Goal: Transaction & Acquisition: Purchase product/service

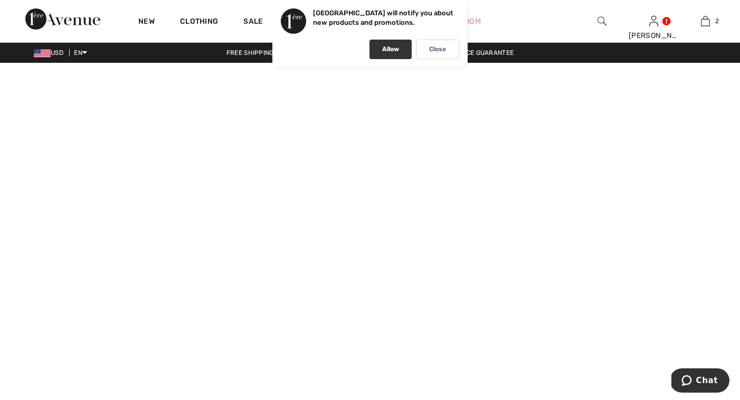
click at [400, 49] on div "Allow" at bounding box center [391, 50] width 42 height 20
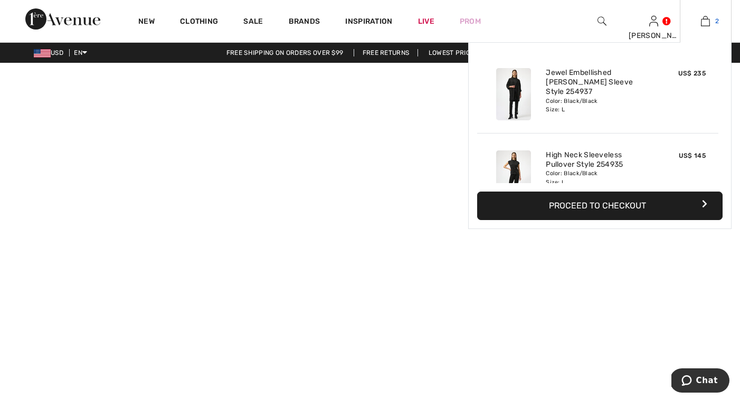
click at [702, 24] on img at bounding box center [705, 21] width 9 height 13
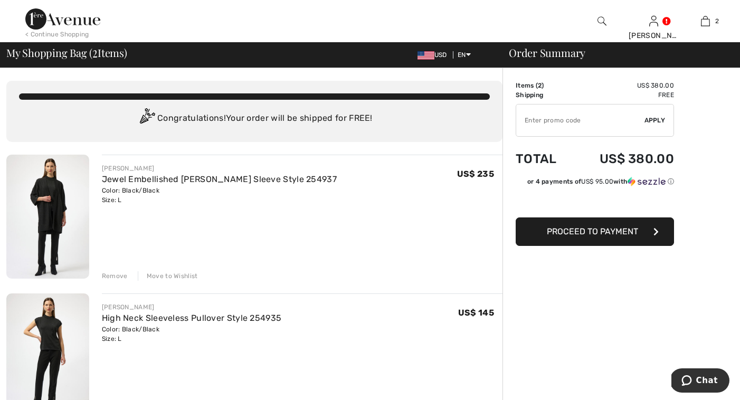
click at [602, 18] on img at bounding box center [602, 21] width 9 height 13
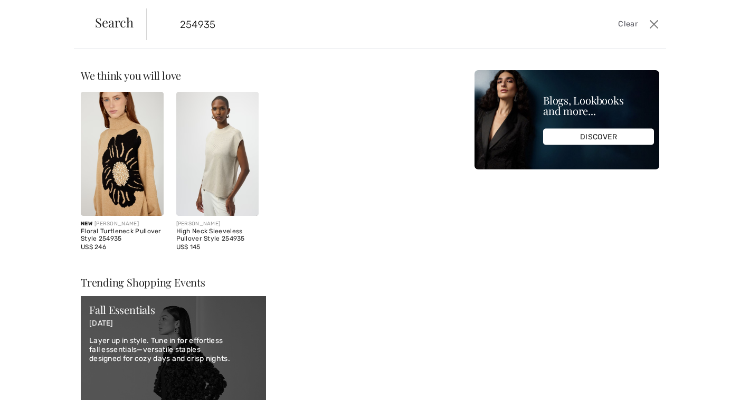
type input "254935"
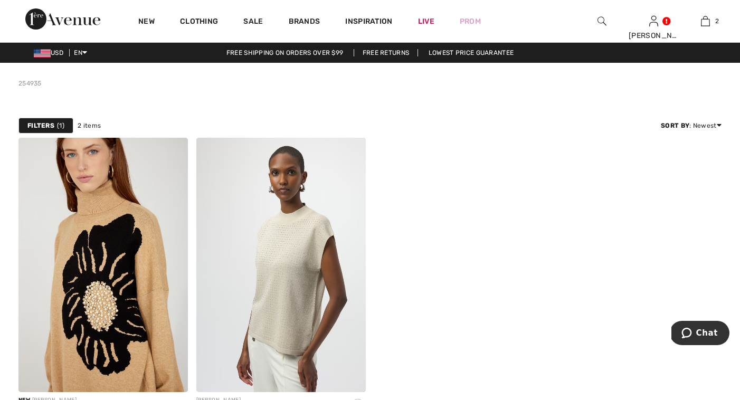
click at [603, 21] on img at bounding box center [602, 21] width 9 height 13
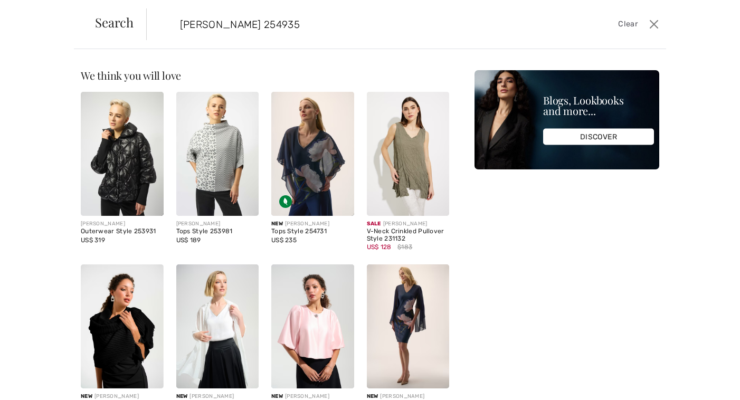
type input "Joseph ribkoff 254935"
click at [626, 22] on span "Clear" at bounding box center [628, 24] width 20 height 12
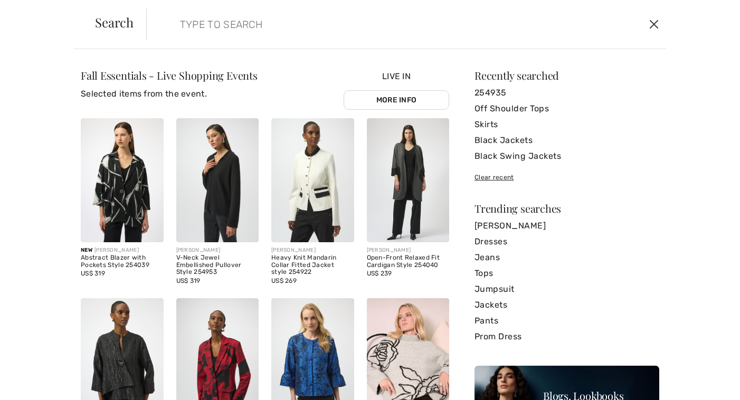
click at [649, 24] on button "Close" at bounding box center [654, 24] width 16 height 17
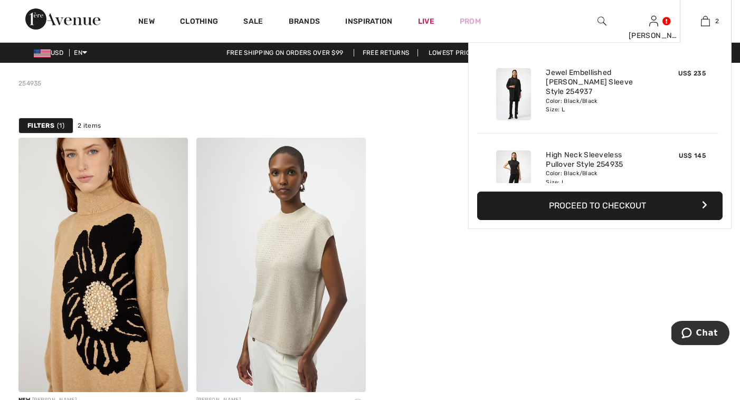
click at [510, 168] on img at bounding box center [513, 176] width 35 height 52
click at [523, 211] on button "Proceed to Checkout" at bounding box center [600, 206] width 246 height 29
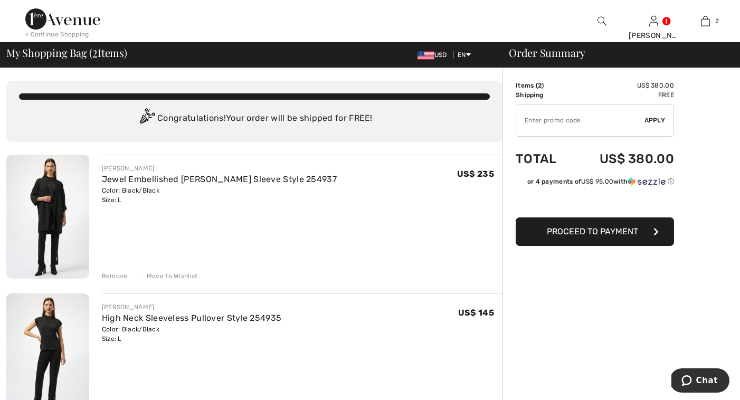
click at [50, 334] on img at bounding box center [47, 356] width 83 height 124
click at [50, 335] on img at bounding box center [47, 356] width 83 height 124
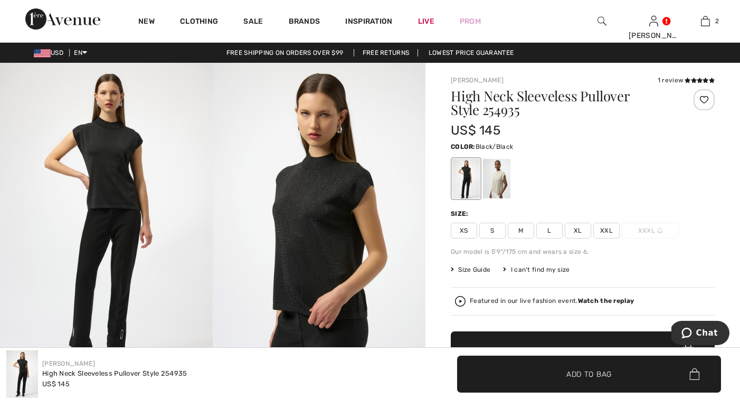
click at [129, 161] on img at bounding box center [106, 222] width 213 height 319
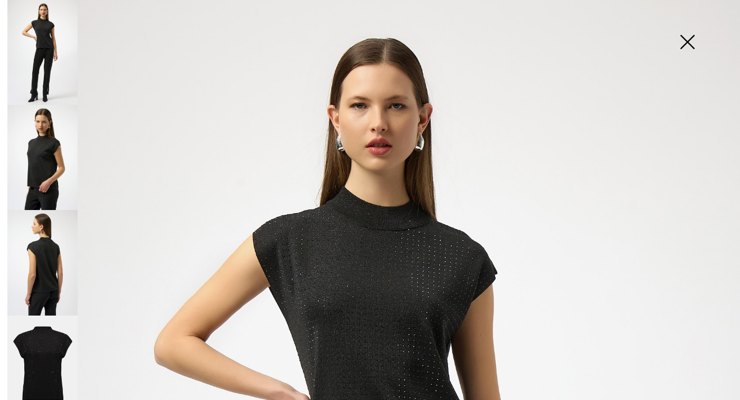
click at [42, 332] on img at bounding box center [42, 369] width 70 height 106
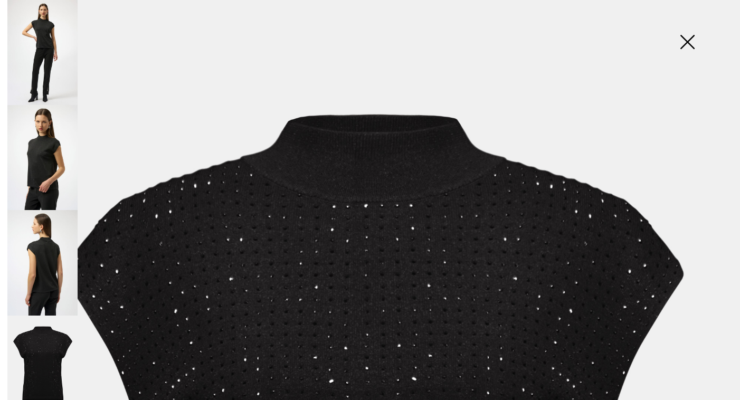
click at [686, 39] on img at bounding box center [687, 43] width 53 height 54
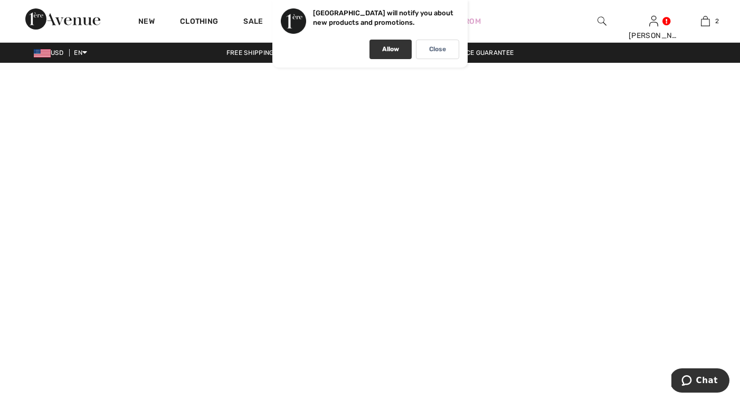
click at [386, 48] on p "Allow" at bounding box center [390, 49] width 17 height 8
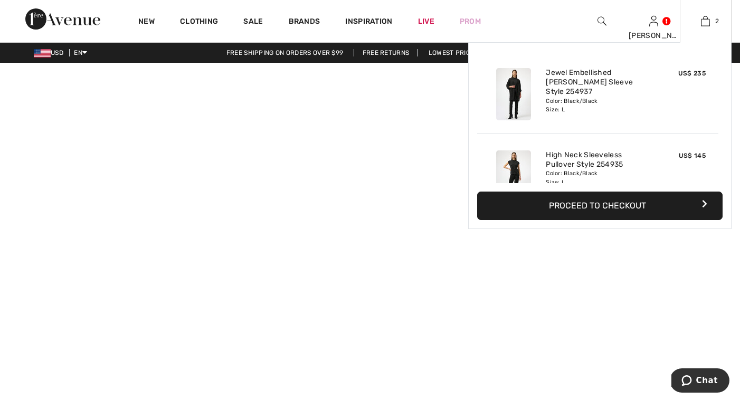
click at [566, 207] on button "Proceed to Checkout" at bounding box center [600, 206] width 246 height 29
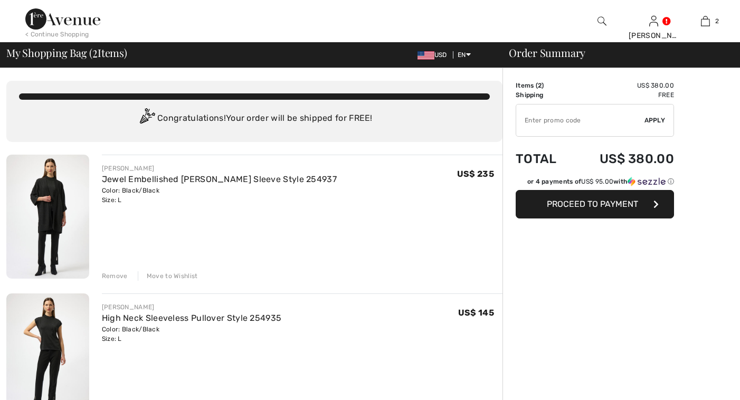
checkbox input "true"
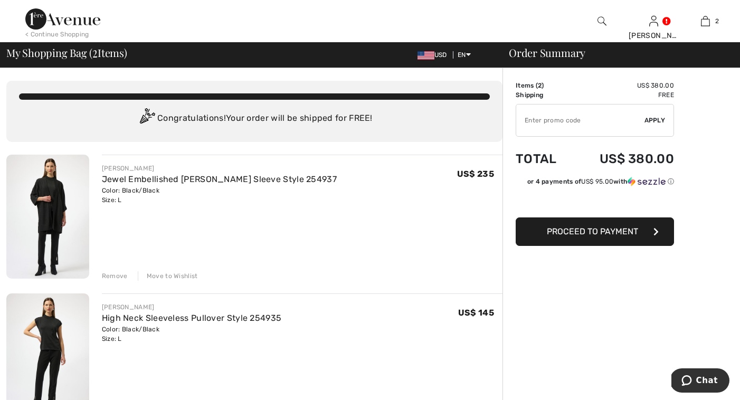
click at [537, 118] on input "TEXT" at bounding box center [580, 121] width 128 height 32
type input "LIVE10"
click at [655, 118] on span "Apply" at bounding box center [655, 121] width 21 height 10
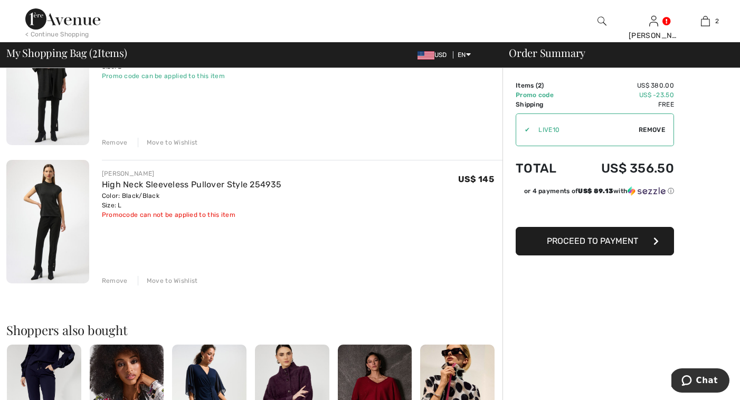
scroll to position [86, 0]
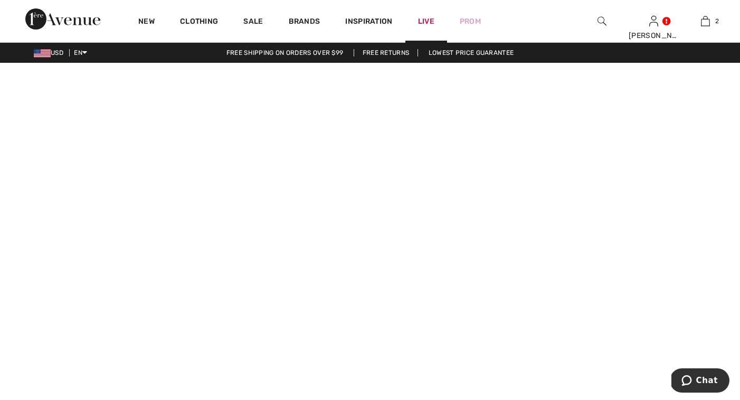
click at [426, 20] on link "Live" at bounding box center [426, 21] width 16 height 11
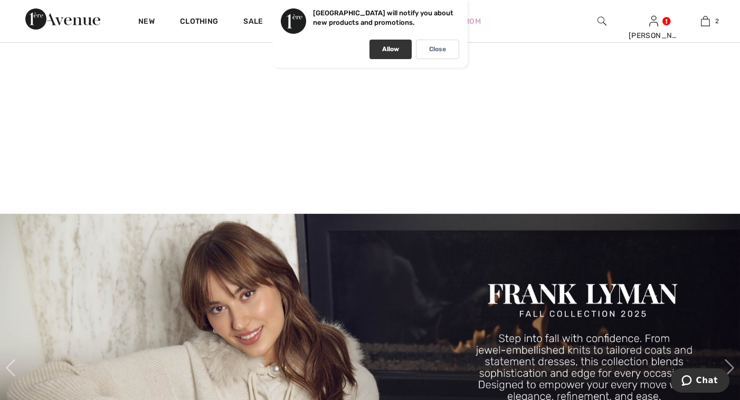
click at [401, 49] on div "Allow" at bounding box center [391, 50] width 42 height 20
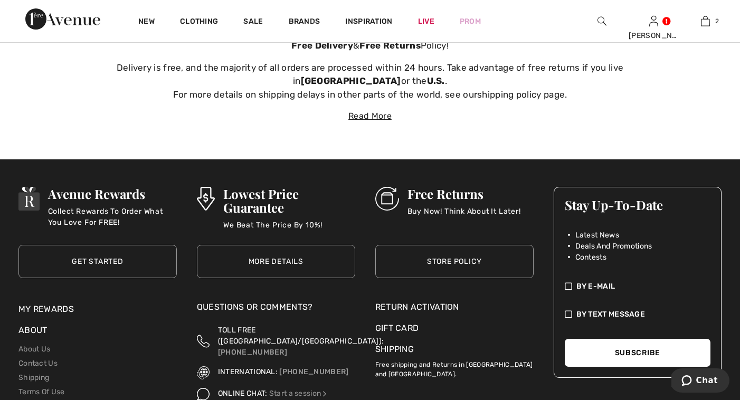
scroll to position [3721, 0]
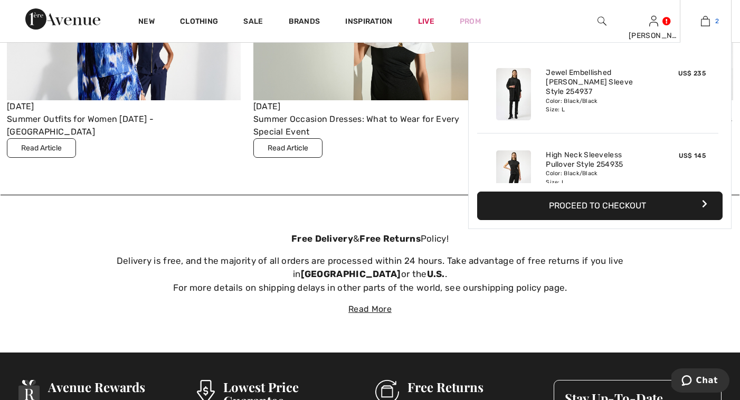
click at [703, 26] on img at bounding box center [705, 21] width 9 height 13
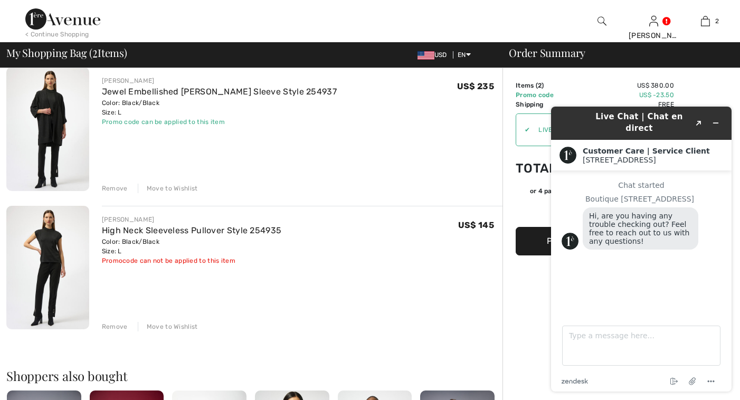
click at [575, 90] on td "US$ 380.00" at bounding box center [623, 86] width 101 height 10
click at [503, 108] on div "Order Summary Details Items ( 2 ) US$ 380.00 Promo code US$ -23.50 Shipping Fre…" at bounding box center [622, 369] width 238 height 779
click at [581, 89] on td "US$ 380.00" at bounding box center [623, 86] width 101 height 10
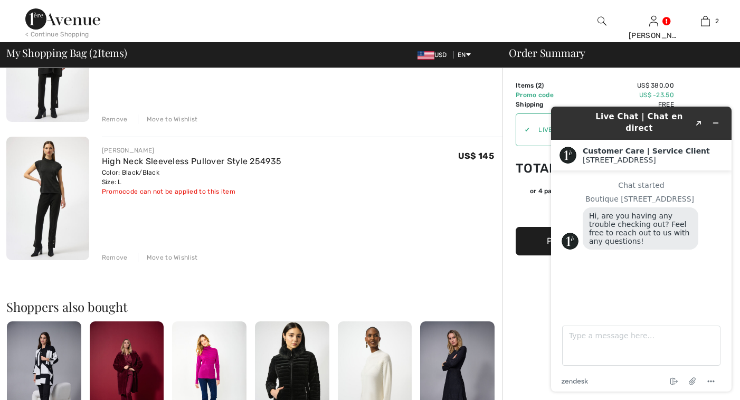
scroll to position [155, 0]
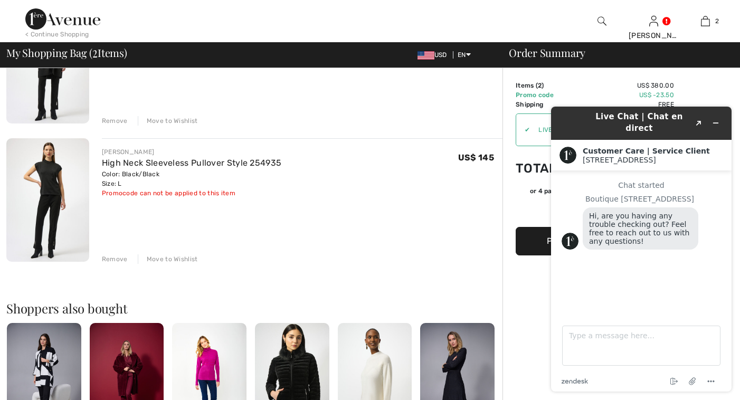
click at [519, 153] on td "Total" at bounding box center [544, 168] width 57 height 36
click at [595, 84] on td "US$ 380.00" at bounding box center [623, 86] width 101 height 10
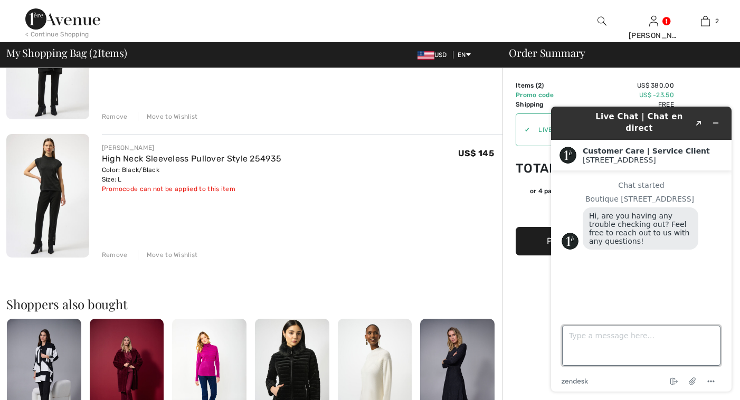
click at [594, 347] on textarea "Type a message here..." at bounding box center [641, 346] width 158 height 40
type textarea "no thank you"
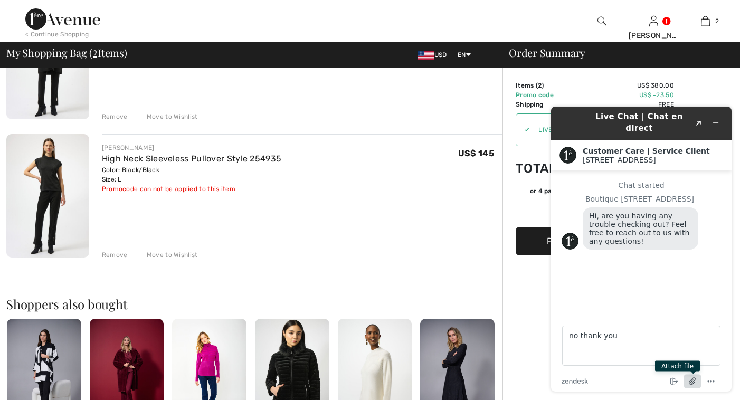
click at [691, 381] on icon "Attach file" at bounding box center [693, 382] width 20 height 20
click at [711, 380] on icon "Menu" at bounding box center [711, 381] width 13 height 13
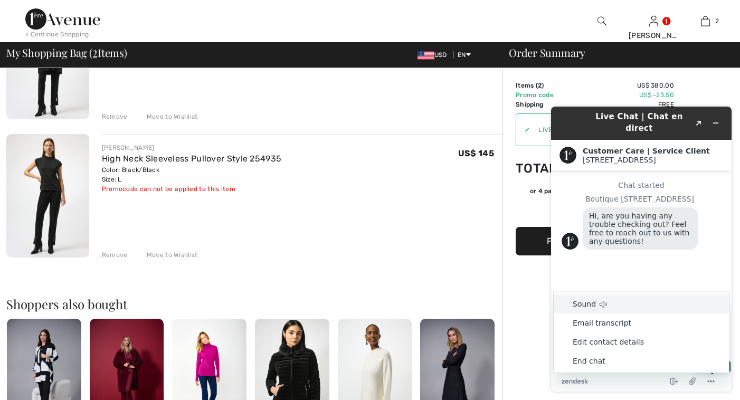
click at [668, 252] on div "Chat started Boutique 1ère Avenue Hi, are you having any trouble checking out? …" at bounding box center [641, 239] width 159 height 116
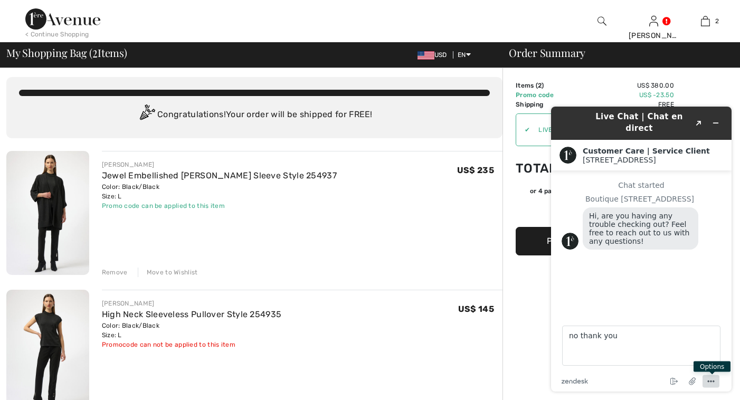
scroll to position [5, 0]
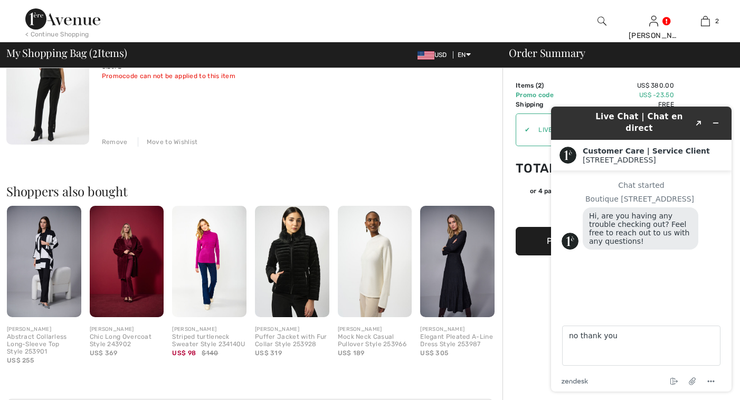
scroll to position [276, 0]
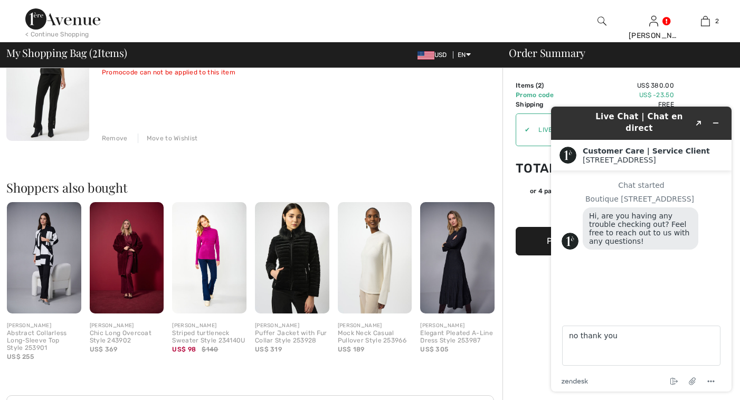
click at [558, 98] on td "Promo code" at bounding box center [544, 95] width 57 height 10
click at [719, 119] on icon "Minimize widget" at bounding box center [715, 122] width 7 height 7
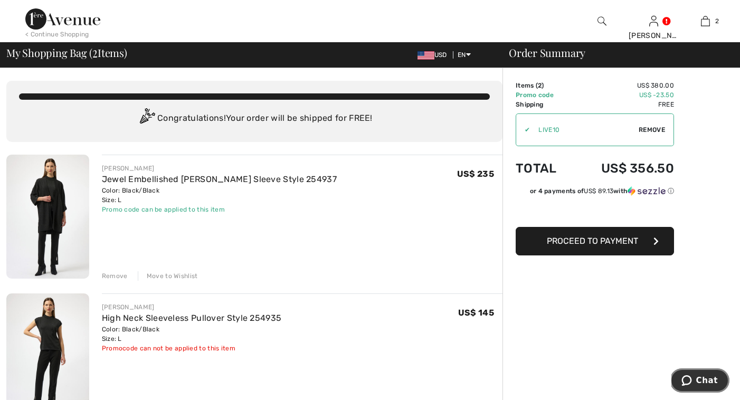
scroll to position [3, 0]
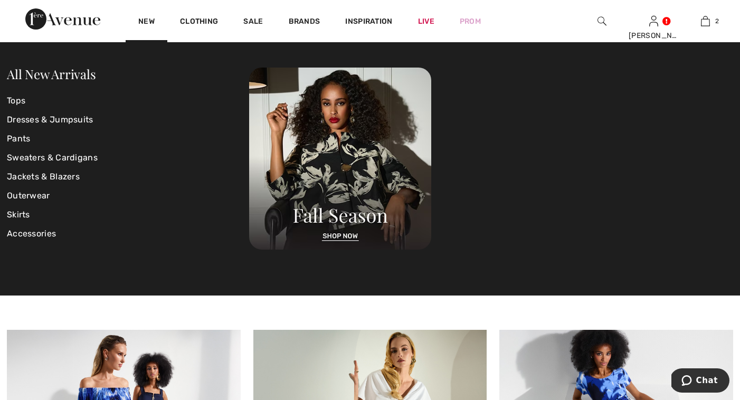
scroll to position [3297, 0]
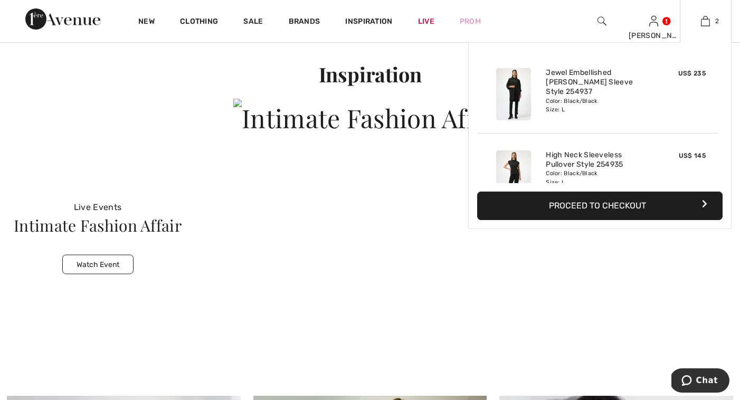
click at [592, 201] on button "Proceed to Checkout" at bounding box center [600, 206] width 246 height 29
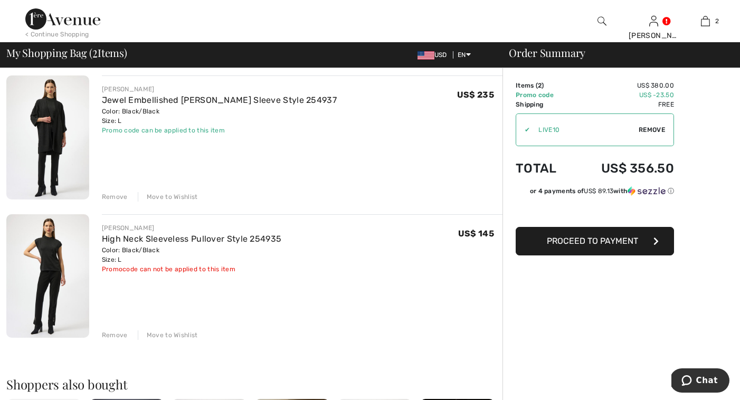
scroll to position [88, 0]
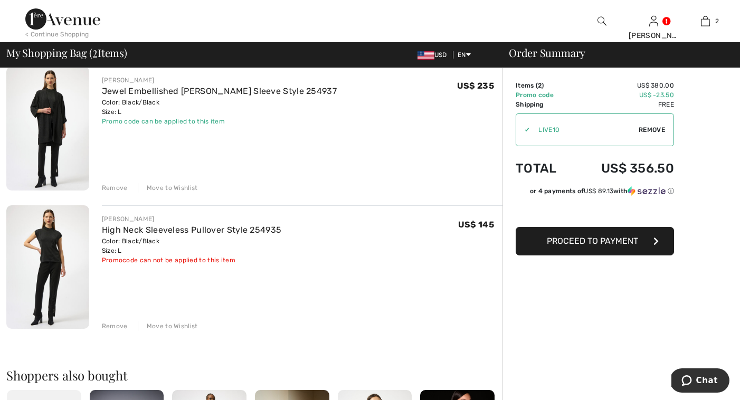
click at [116, 326] on div "Remove" at bounding box center [115, 327] width 26 height 10
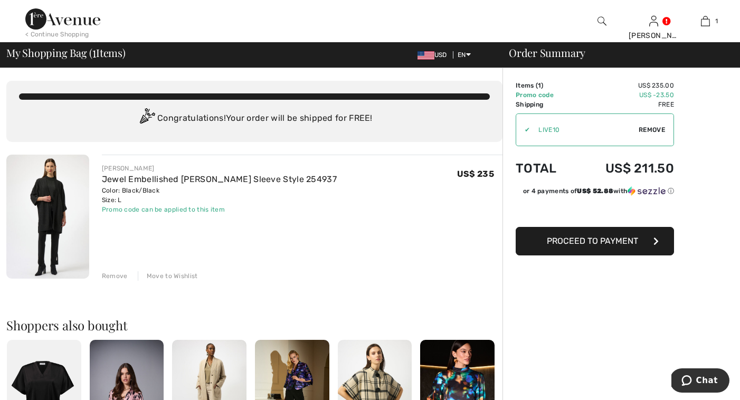
scroll to position [0, 0]
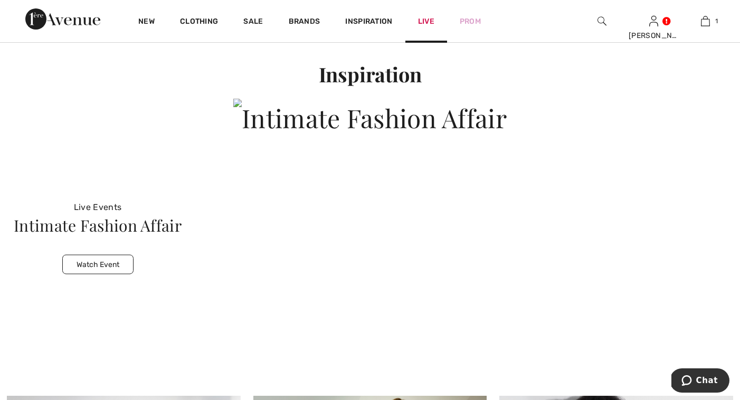
click at [425, 18] on link "Live" at bounding box center [426, 21] width 16 height 11
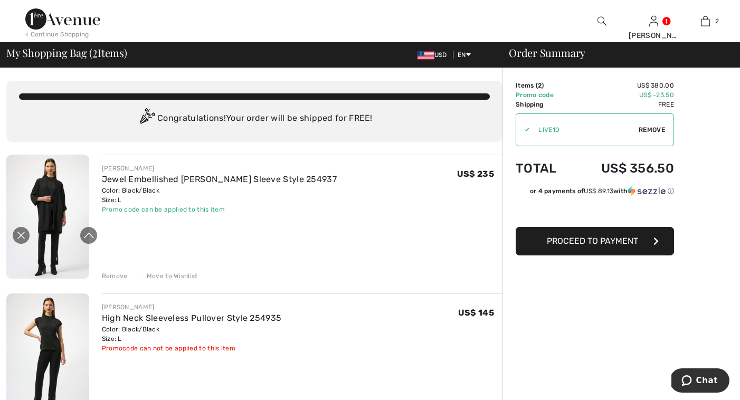
click at [17, 236] on icon "Close live curation" at bounding box center [21, 235] width 13 height 13
click at [61, 211] on img at bounding box center [47, 217] width 83 height 124
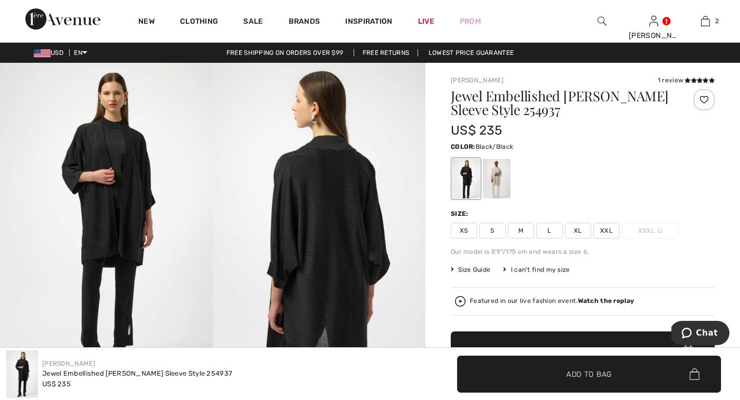
click at [134, 197] on img at bounding box center [106, 222] width 213 height 319
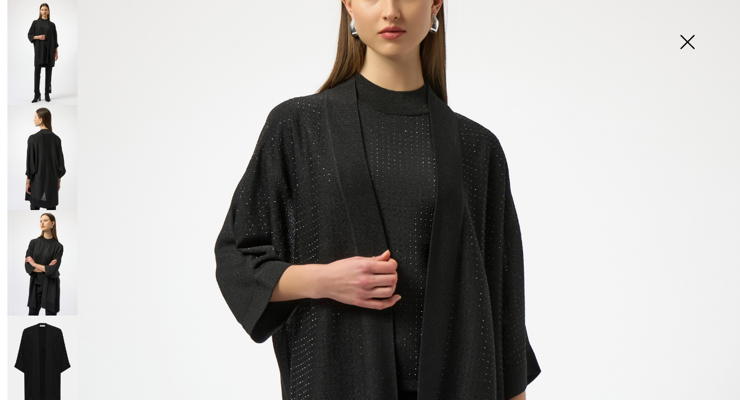
scroll to position [190, 0]
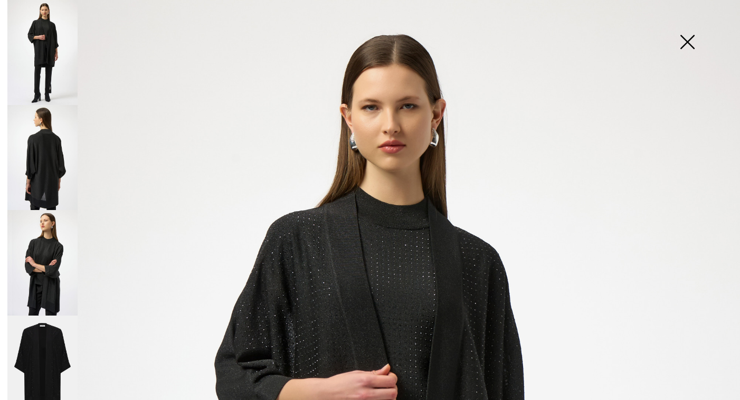
click at [691, 37] on img at bounding box center [687, 43] width 53 height 54
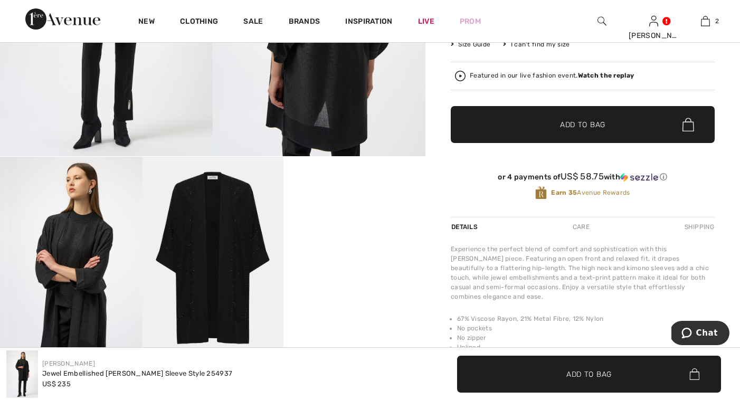
scroll to position [314, 0]
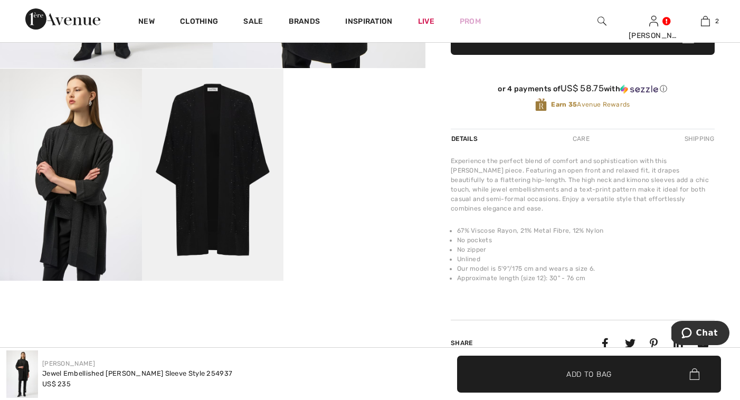
click at [89, 225] on img at bounding box center [71, 175] width 142 height 213
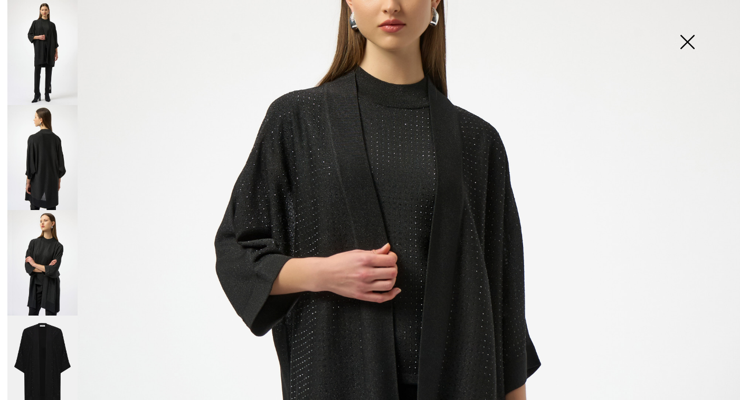
scroll to position [124, 0]
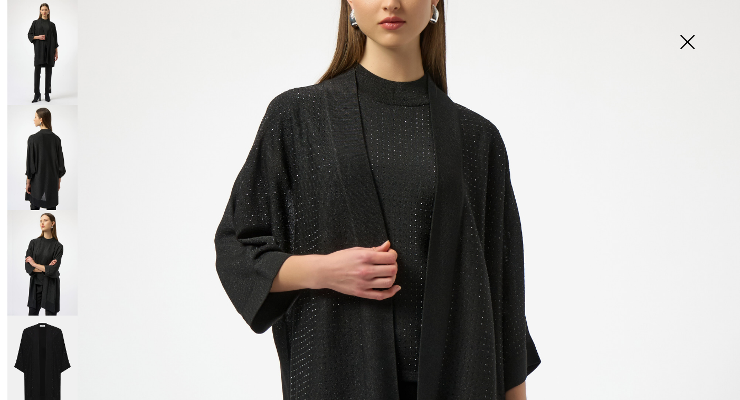
click at [691, 37] on img at bounding box center [687, 43] width 53 height 54
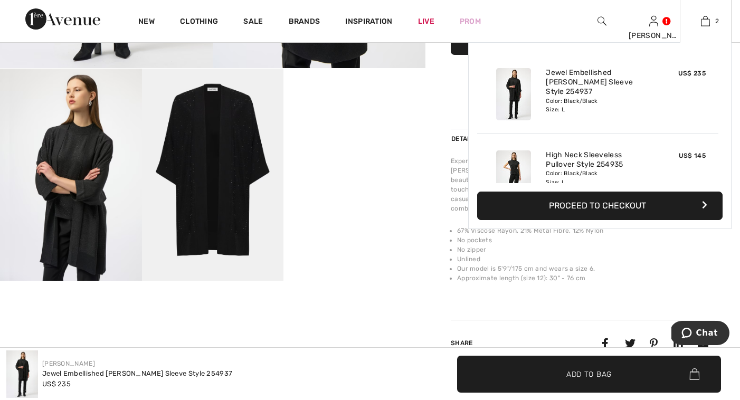
scroll to position [317, 0]
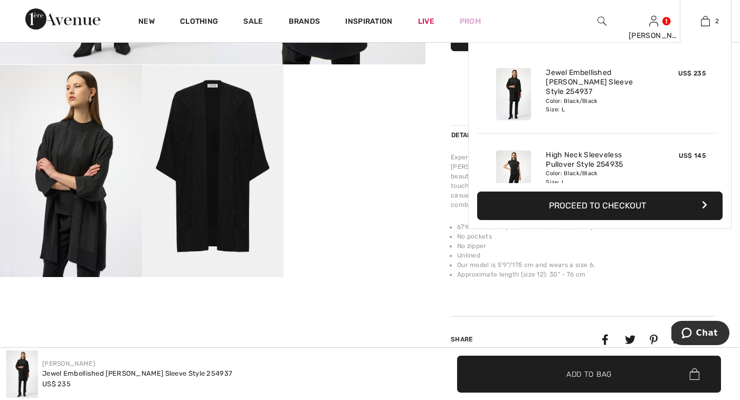
click at [601, 205] on button "Proceed to Checkout" at bounding box center [600, 206] width 246 height 29
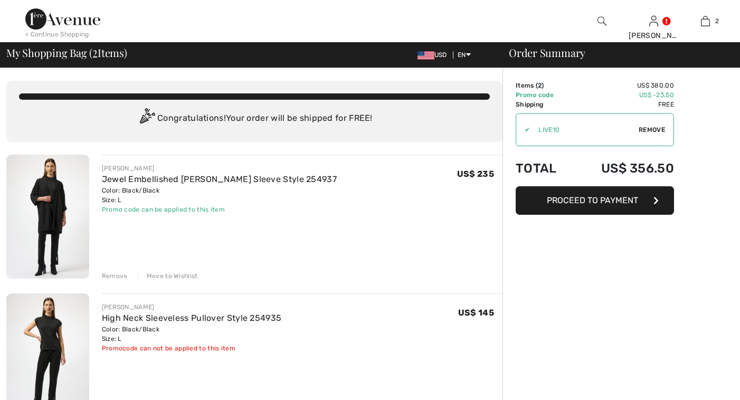
scroll to position [0, 0]
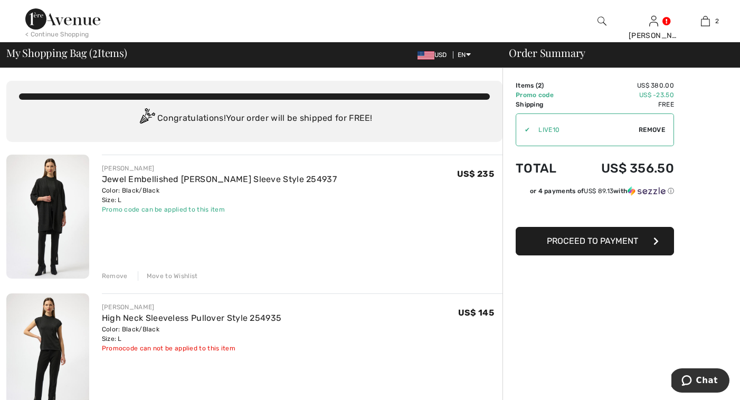
click at [60, 200] on img at bounding box center [47, 217] width 83 height 124
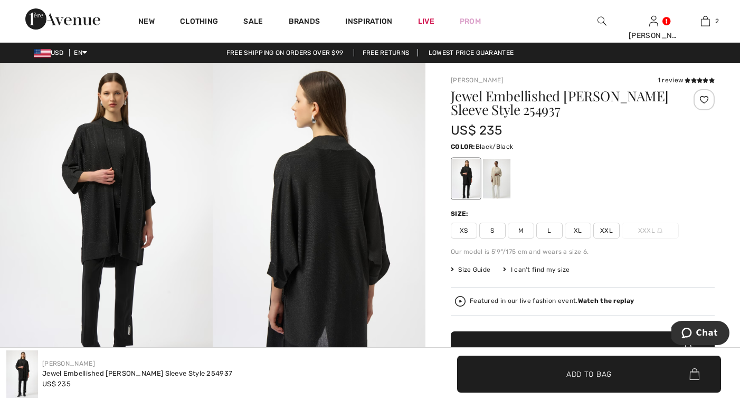
click at [123, 191] on img at bounding box center [106, 222] width 213 height 319
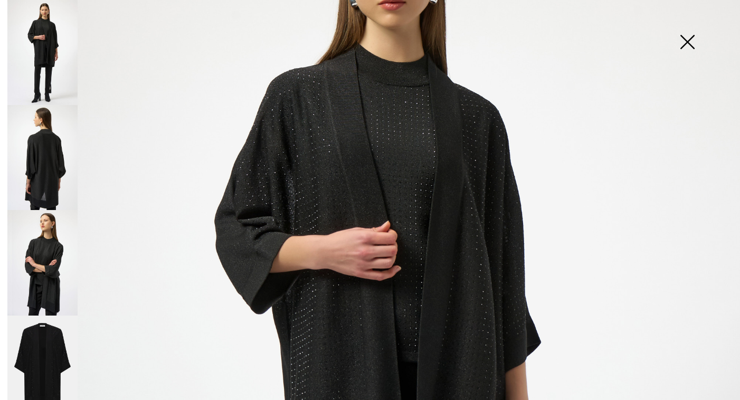
scroll to position [129, 0]
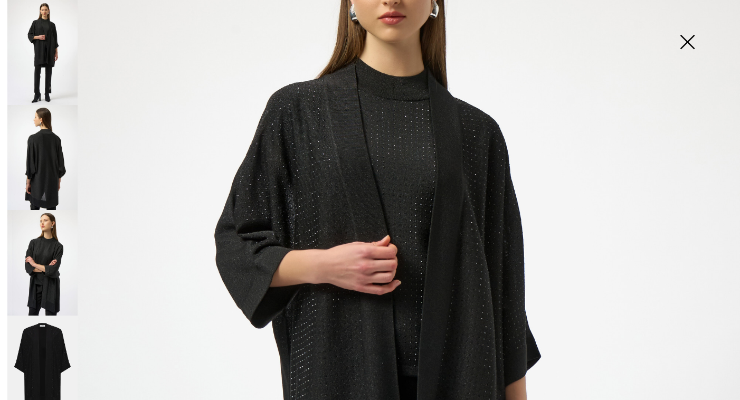
click at [687, 37] on img at bounding box center [687, 43] width 53 height 54
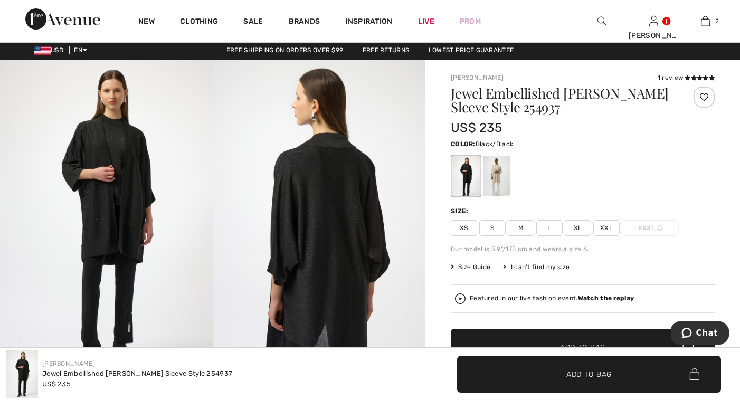
scroll to position [3, 0]
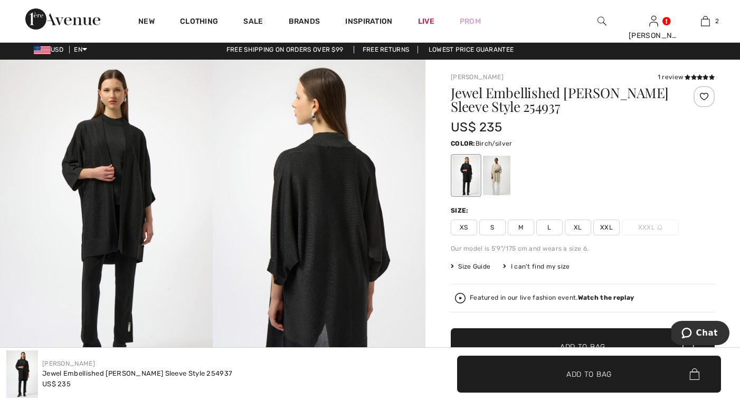
click at [496, 176] on div at bounding box center [496, 176] width 27 height 40
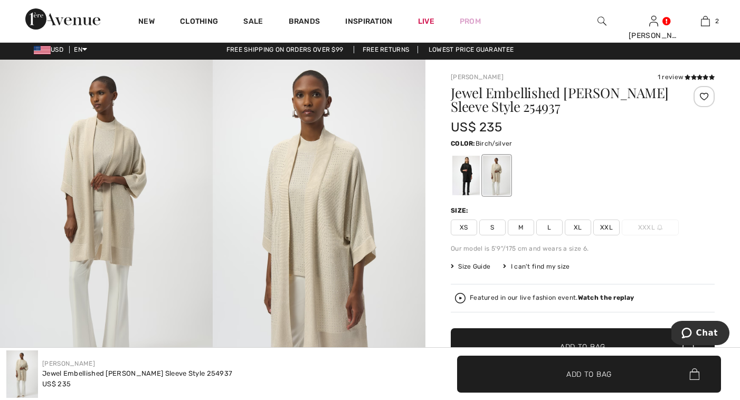
click at [320, 192] on img at bounding box center [319, 219] width 213 height 319
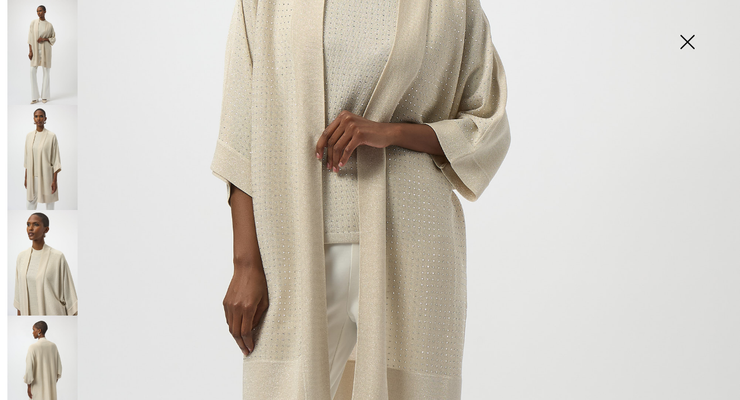
scroll to position [240, 0]
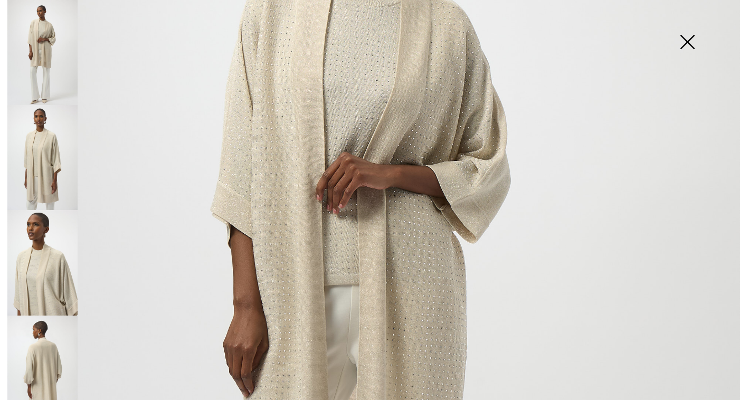
click at [682, 38] on img at bounding box center [687, 43] width 53 height 54
